Goal: Information Seeking & Learning: Check status

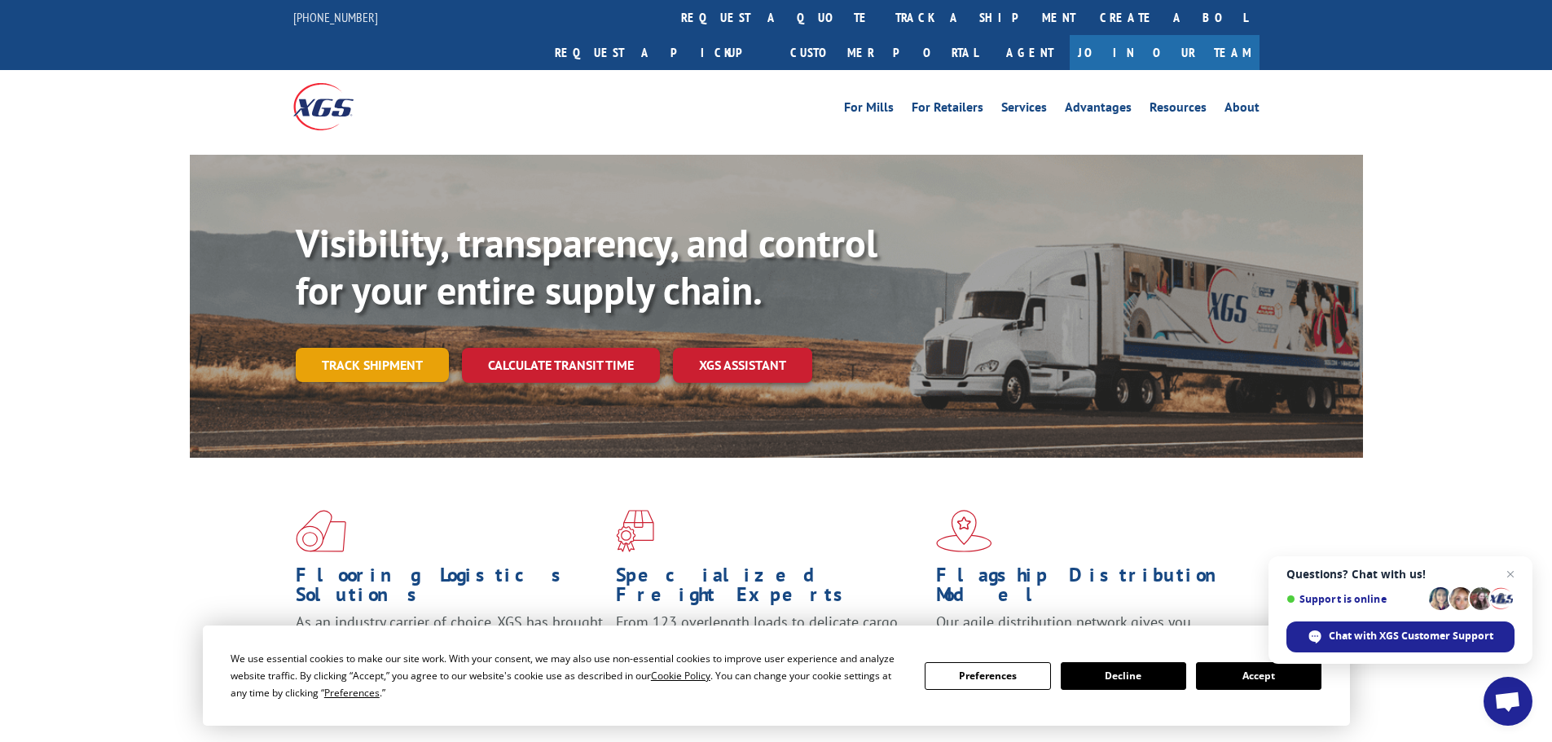
click at [395, 348] on link "Track shipment" at bounding box center [372, 365] width 153 height 34
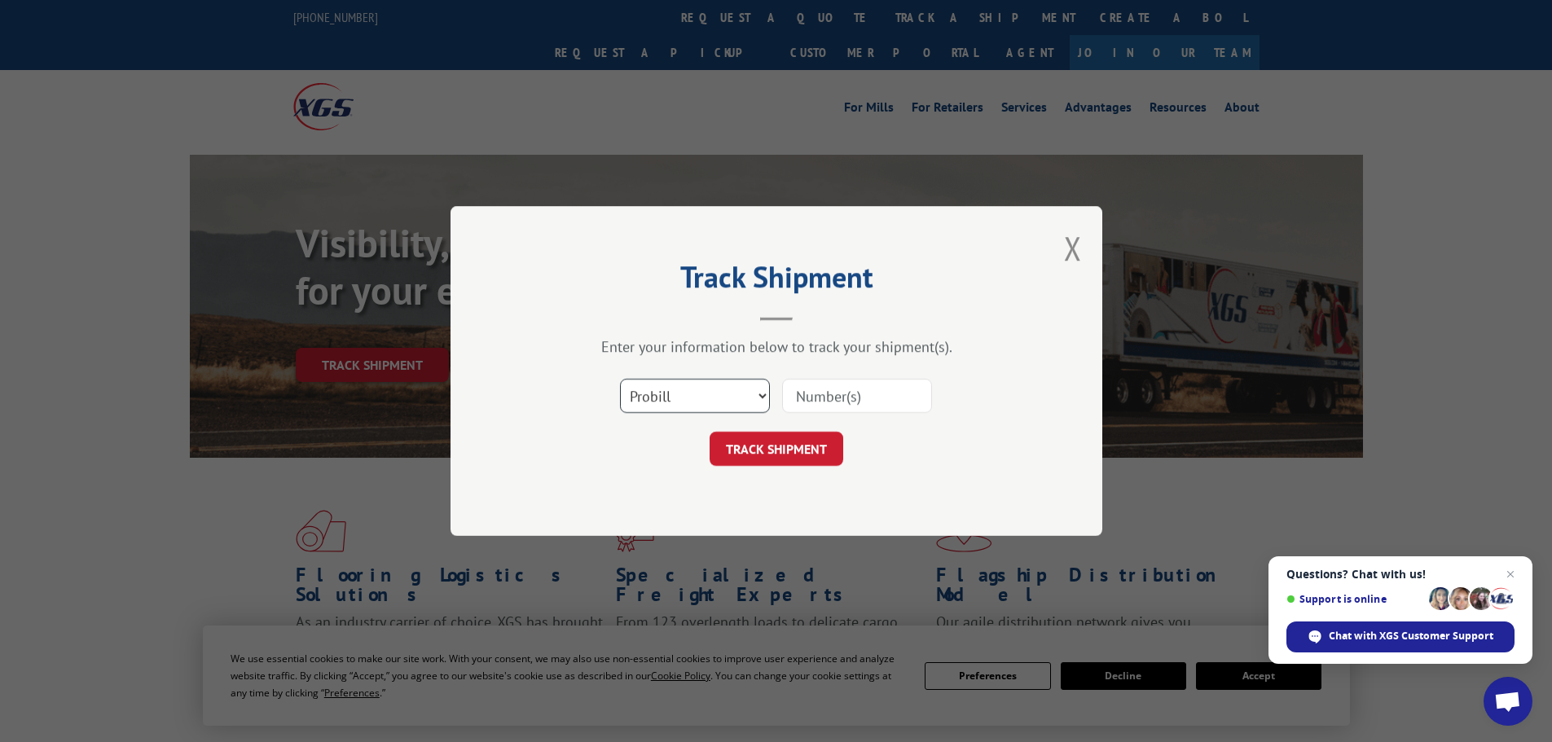
click at [728, 394] on select "Select category... Probill BOL PO" at bounding box center [695, 396] width 150 height 34
select select "po"
click at [620, 379] on select "Select category... Probill BOL PO" at bounding box center [695, 396] width 150 height 34
click at [833, 398] on input at bounding box center [857, 396] width 150 height 34
paste input "88501828"
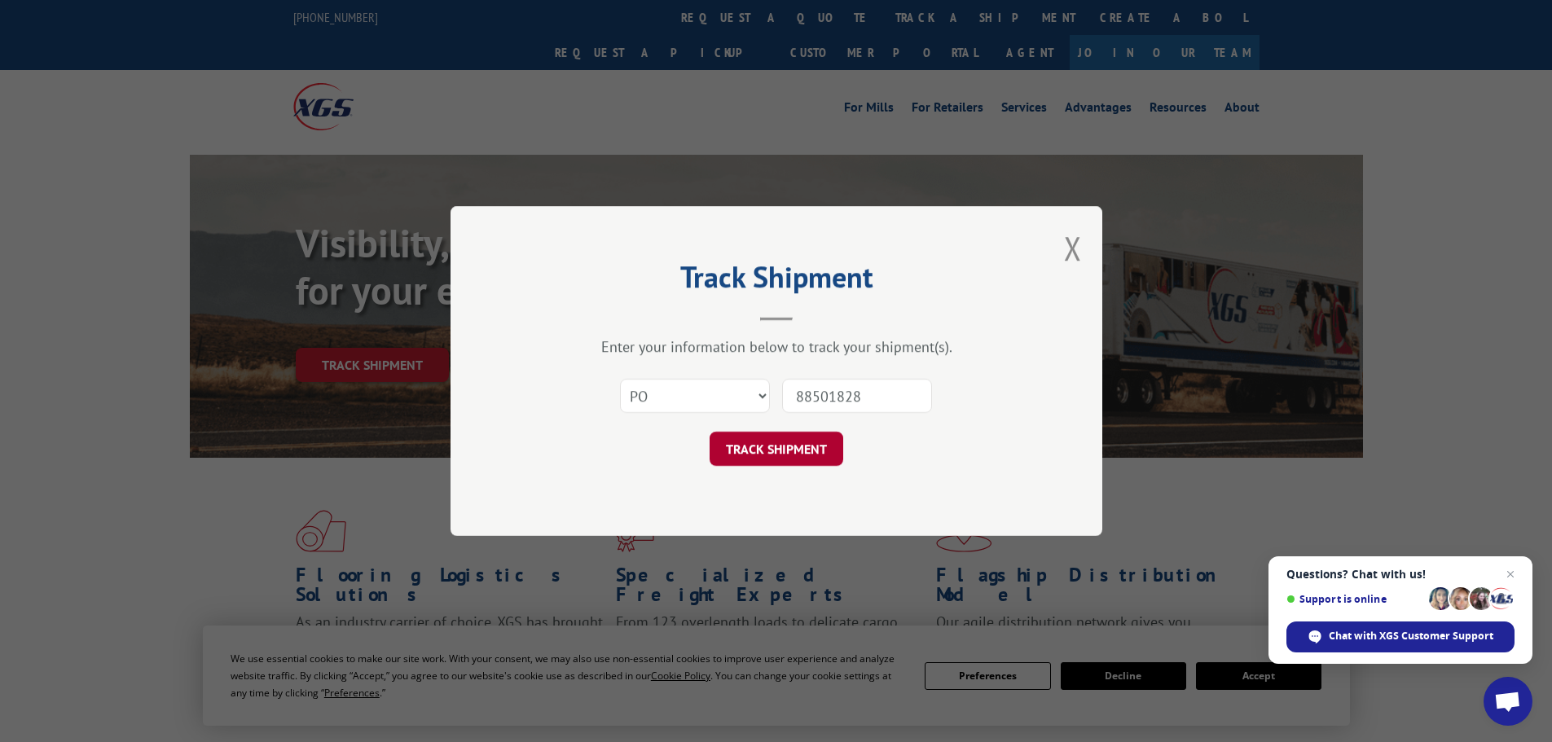
type input "88501828"
click at [757, 457] on button "TRACK SHIPMENT" at bounding box center [777, 449] width 134 height 34
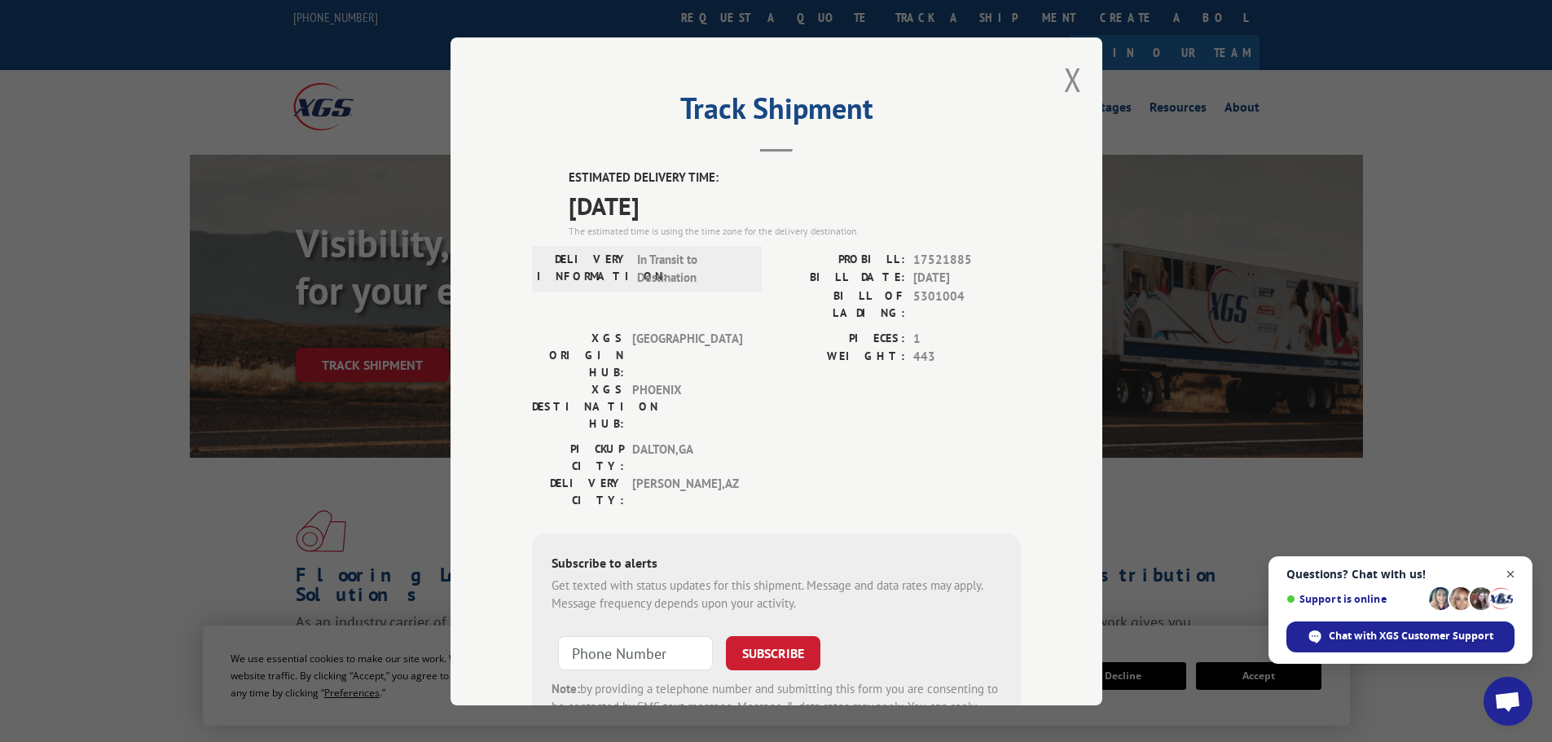
click at [1513, 573] on span "Close chat" at bounding box center [1511, 575] width 20 height 20
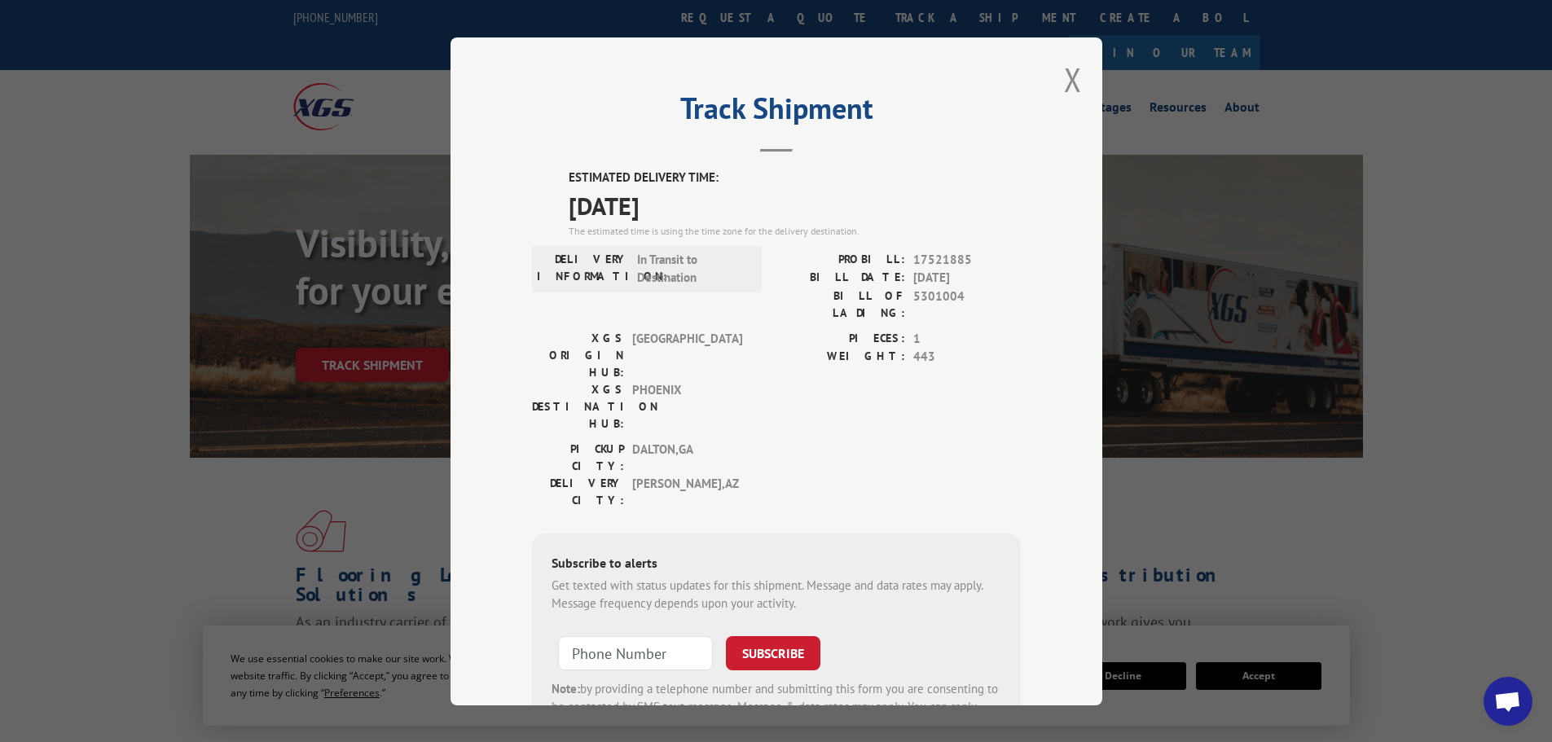
click at [1077, 85] on div "Track Shipment ESTIMATED DELIVERY TIME: [DATE] The estimated time is using the …" at bounding box center [777, 371] width 652 height 668
click at [1069, 85] on button "Close modal" at bounding box center [1073, 79] width 18 height 43
